Goal: Task Accomplishment & Management: Use online tool/utility

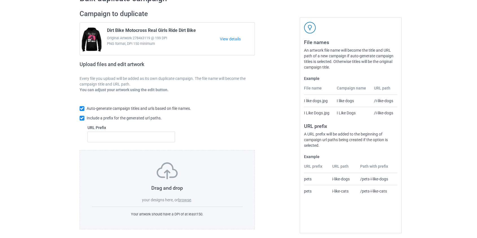
scroll to position [37, 0]
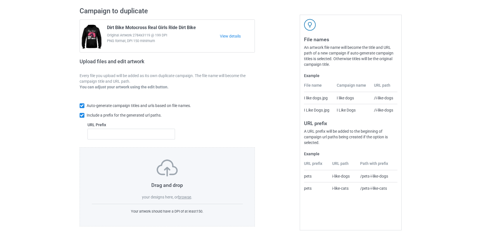
click at [182, 195] on label "browse" at bounding box center [184, 197] width 13 height 5
click at [0, 0] on input "browse" at bounding box center [0, 0] width 0 height 0
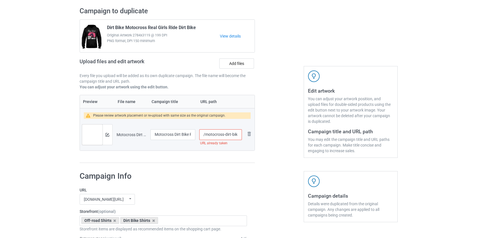
drag, startPoint x: 205, startPoint y: 134, endPoint x: 224, endPoint y: 135, distance: 19.5
click at [224, 135] on input "/motocross-dirt-bike-ride" at bounding box center [220, 134] width 42 height 11
click at [220, 133] on input "/dirt-bike-ride" at bounding box center [220, 134] width 42 height 11
type input "/dirt-bikeride"
click at [108, 133] on img at bounding box center [108, 135] width 4 height 4
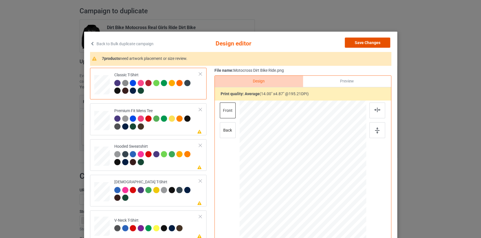
click at [362, 41] on button "Save Changes" at bounding box center [367, 43] width 45 height 10
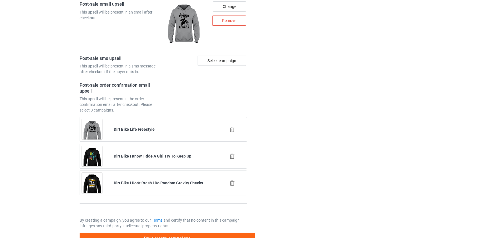
scroll to position [791, 0]
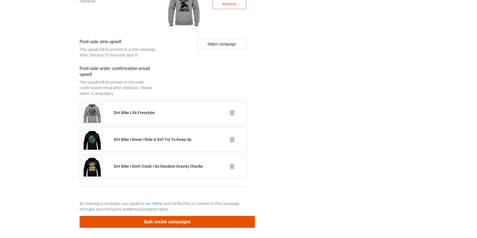
click at [184, 222] on button "Bulk create campaigns" at bounding box center [167, 222] width 175 height 12
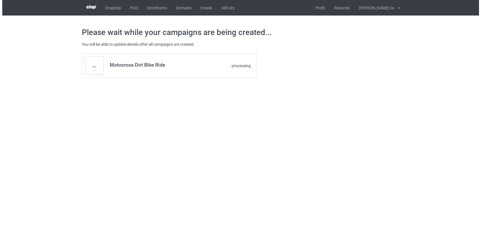
scroll to position [0, 0]
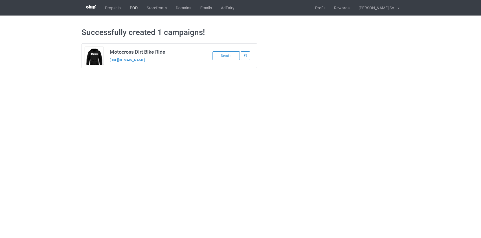
click at [126, 6] on link "POD" at bounding box center [133, 8] width 17 height 16
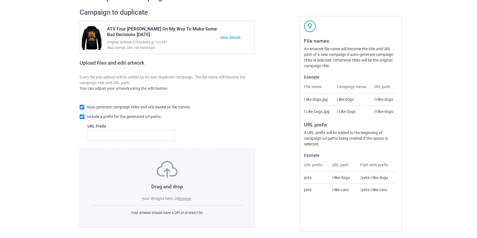
scroll to position [37, 0]
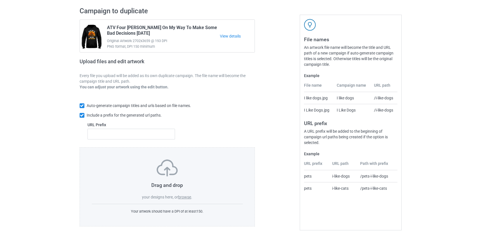
click at [187, 197] on label "browse" at bounding box center [184, 197] width 13 height 5
click at [0, 0] on input "browse" at bounding box center [0, 0] width 0 height 0
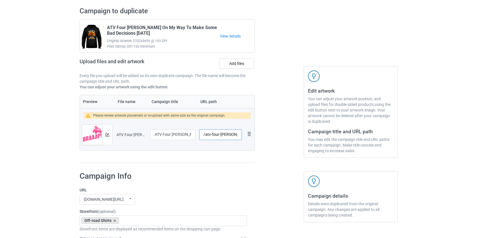
scroll to position [0, 34]
drag, startPoint x: 211, startPoint y: 133, endPoint x: 219, endPoint y: 134, distance: 7.6
click at [219, 134] on input "/atv-four-[PERSON_NAME]-ride-like-a-girl-braaap" at bounding box center [220, 134] width 42 height 11
type input "/atv-girl-braaap"
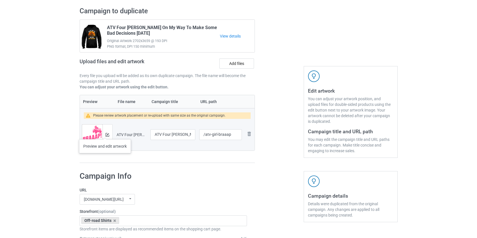
click at [105, 133] on div at bounding box center [107, 134] width 10 height 20
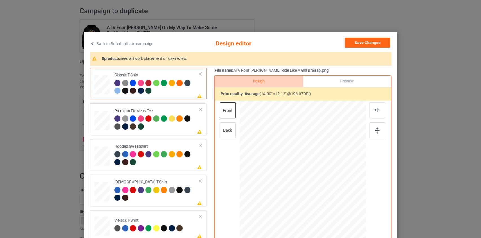
click at [121, 43] on link "Back to Bulk duplicate campaign" at bounding box center [121, 44] width 63 height 12
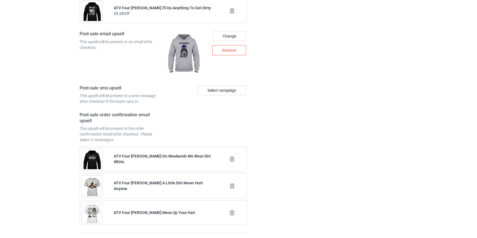
scroll to position [791, 0]
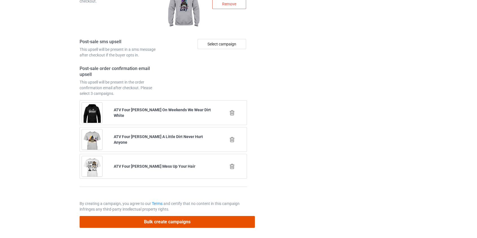
click at [151, 220] on button "Bulk create campaigns" at bounding box center [167, 222] width 175 height 12
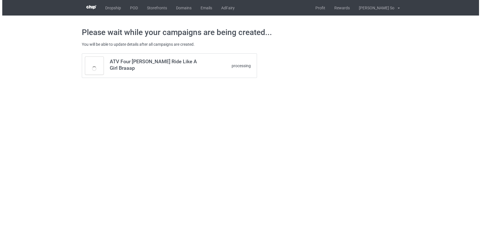
scroll to position [0, 0]
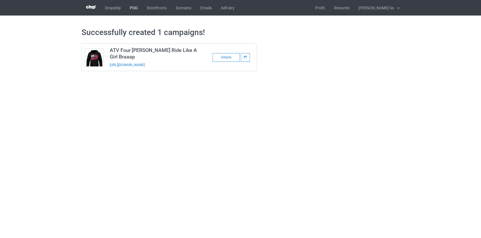
click at [134, 10] on link "POD" at bounding box center [133, 8] width 17 height 16
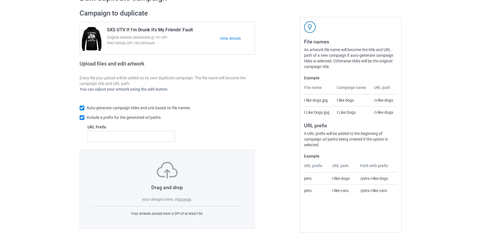
scroll to position [37, 0]
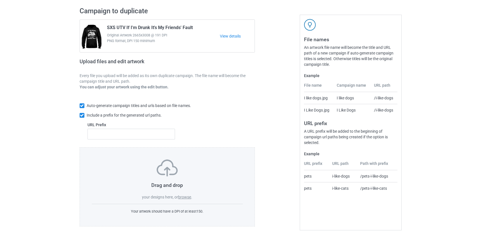
click at [186, 197] on label "browse" at bounding box center [184, 197] width 13 height 5
click at [0, 0] on input "browse" at bounding box center [0, 0] width 0 height 0
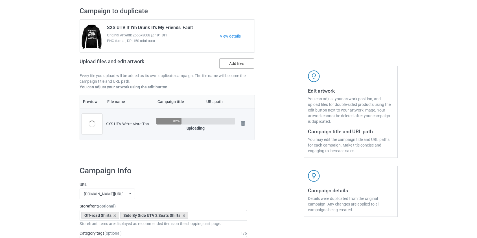
click at [241, 61] on label "Add files" at bounding box center [236, 63] width 35 height 10
click at [0, 0] on input "Add files" at bounding box center [0, 0] width 0 height 0
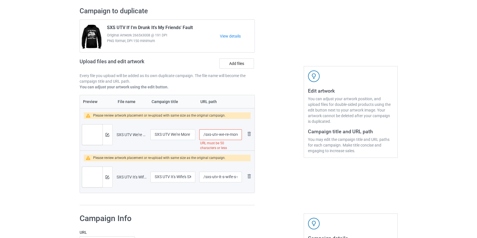
click at [209, 135] on input "/sxs-utv-we-re-more-than-sxs-riders-we-re-like-a-tiny-off-road-gang-white" at bounding box center [220, 134] width 42 height 11
drag, startPoint x: 231, startPoint y: 133, endPoint x: 421, endPoint y: 134, distance: 189.6
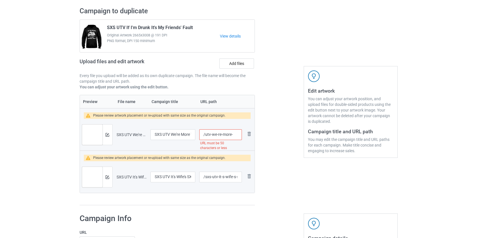
scroll to position [0, 0]
type input "/utv-were-more"
drag, startPoint x: 233, startPoint y: 175, endPoint x: 444, endPoint y: 209, distance: 213.9
type input "/utv-wife"
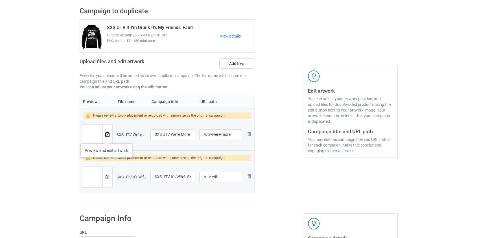
click at [107, 136] on button at bounding box center [108, 134] width 4 height 5
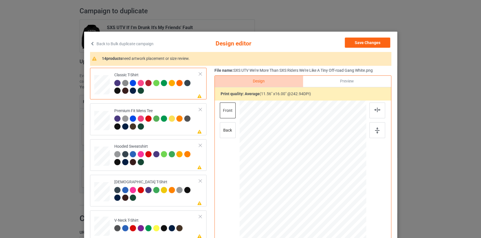
click at [129, 43] on link "Back to Bulk duplicate campaign" at bounding box center [121, 44] width 63 height 12
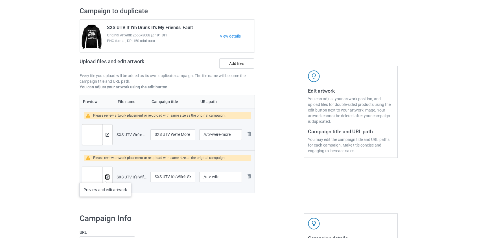
click at [106, 177] on img at bounding box center [108, 177] width 4 height 4
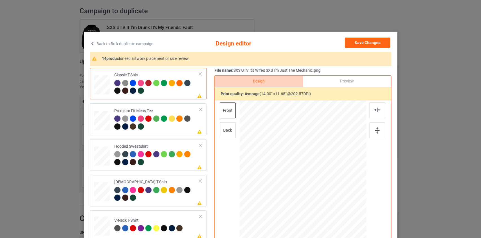
click at [110, 43] on link "Back to Bulk duplicate campaign" at bounding box center [121, 44] width 63 height 12
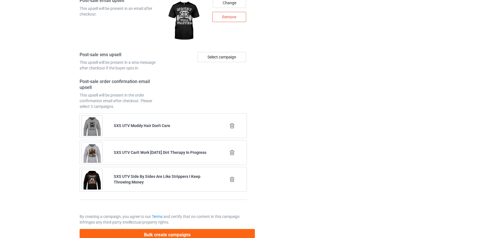
scroll to position [833, 0]
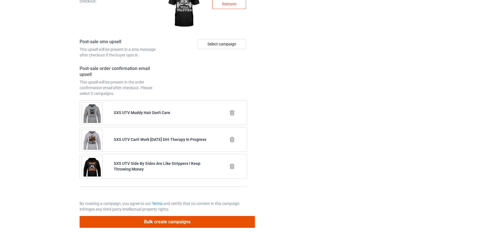
click at [174, 221] on button "Bulk create campaigns" at bounding box center [167, 222] width 175 height 12
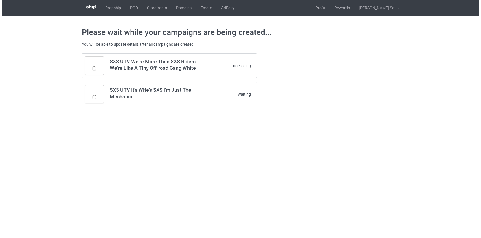
scroll to position [0, 0]
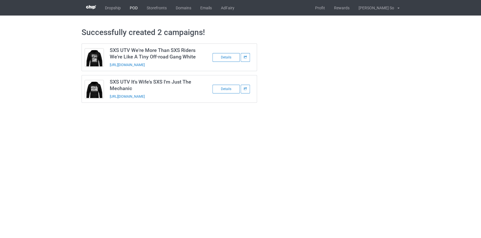
click at [132, 10] on link "POD" at bounding box center [133, 8] width 17 height 16
